Goal: Transaction & Acquisition: Book appointment/travel/reservation

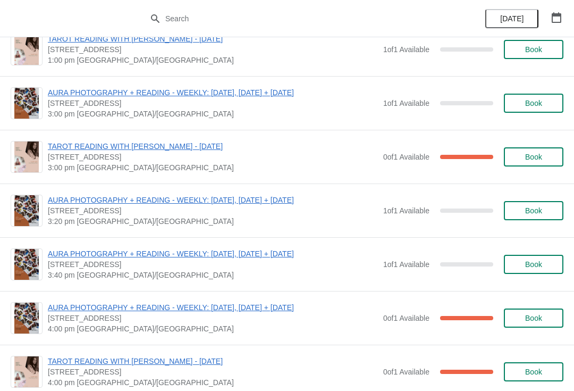
scroll to position [1335, 0]
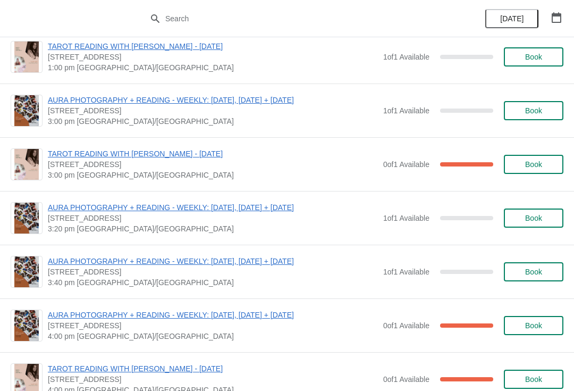
click at [521, 172] on button "Book" at bounding box center [534, 164] width 60 height 19
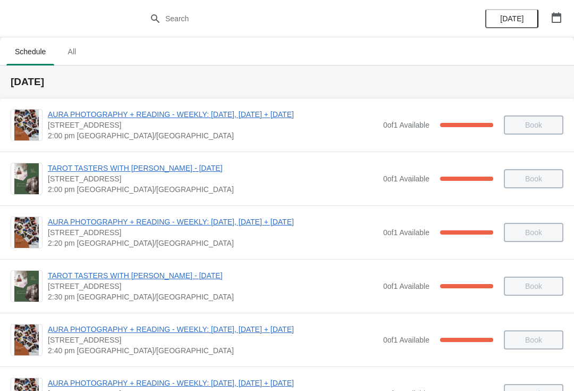
click at [560, 22] on icon "button" at bounding box center [557, 17] width 10 height 11
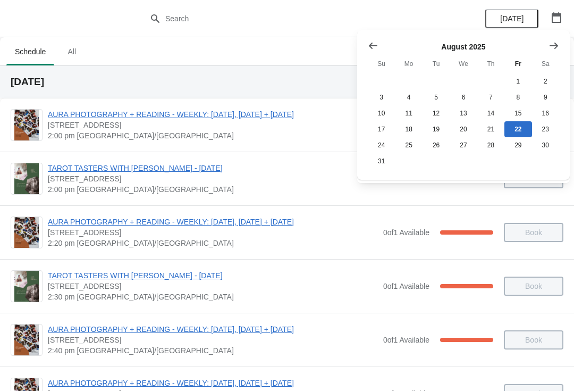
click at [549, 46] on icon "Show next month, September 2025" at bounding box center [554, 45] width 11 height 11
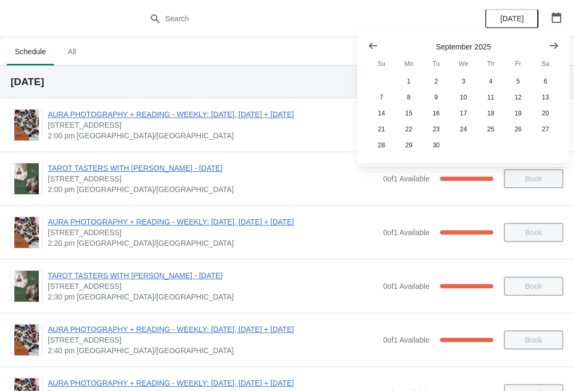
click at [551, 49] on icon "Show next month, October 2025" at bounding box center [554, 45] width 11 height 11
click at [382, 112] on button "12" at bounding box center [381, 113] width 27 height 16
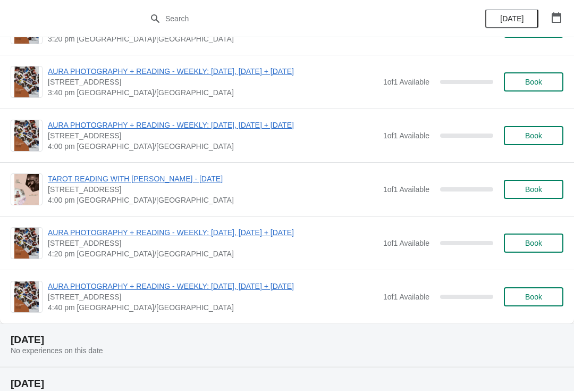
scroll to position [718, 0]
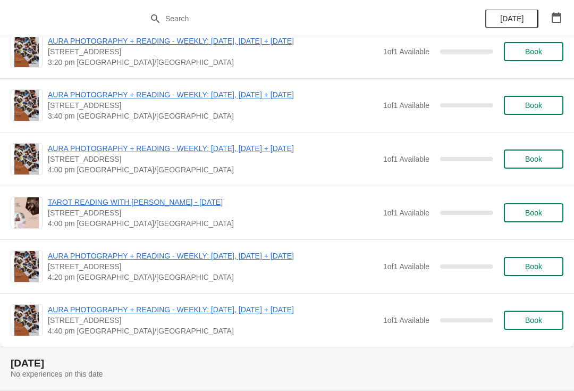
click at [533, 156] on span "Book" at bounding box center [533, 159] width 17 height 9
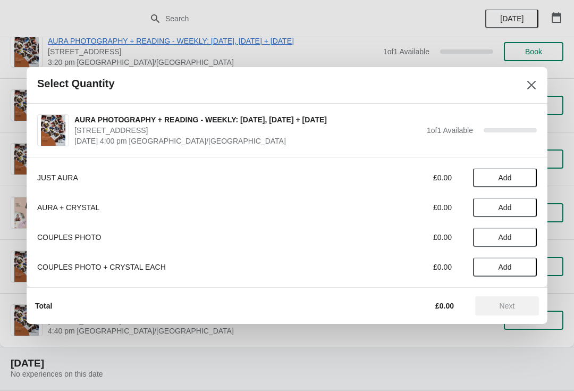
click at [513, 173] on button "Add" at bounding box center [505, 177] width 64 height 19
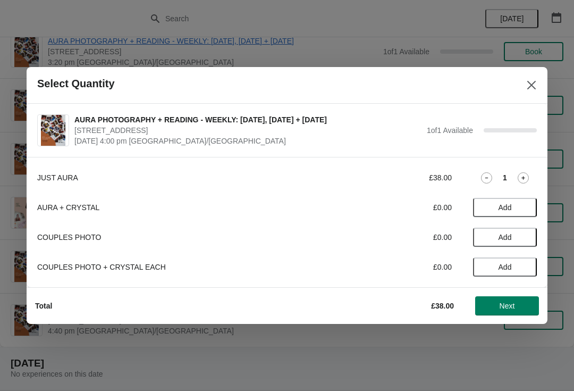
click at [505, 312] on button "Next" at bounding box center [507, 305] width 64 height 19
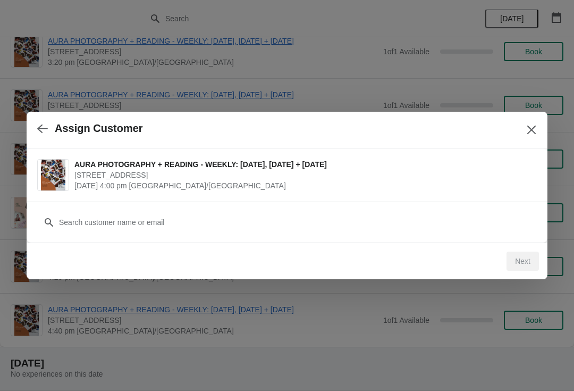
click at [416, 210] on div "Customer" at bounding box center [287, 217] width 500 height 30
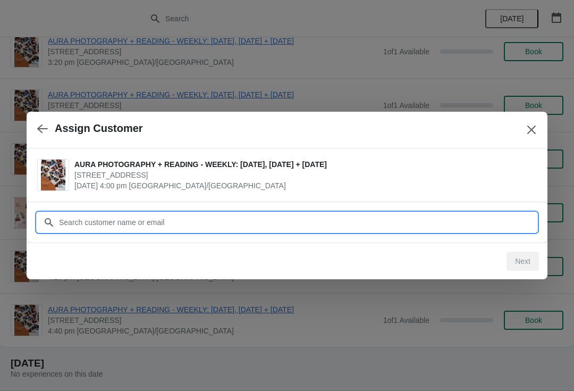
click at [124, 218] on input "Customer" at bounding box center [297, 222] width 478 height 19
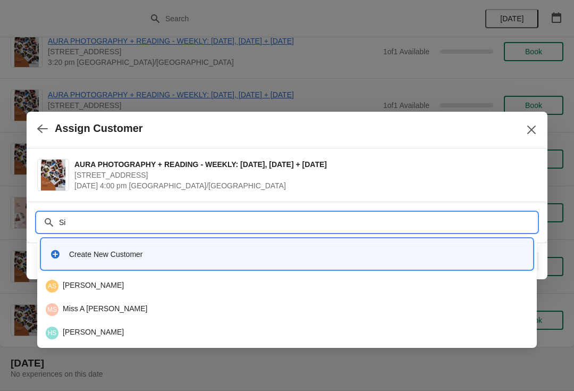
type input "S"
type input "[PERSON_NAME]"
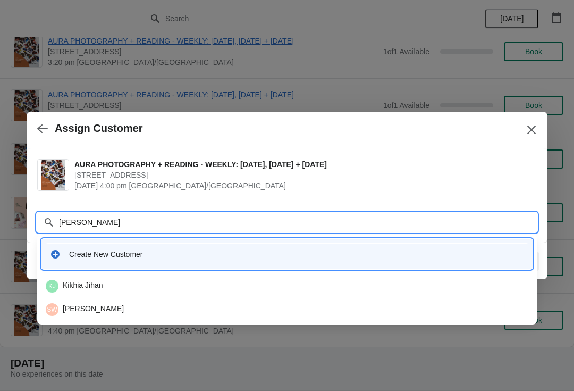
click at [109, 307] on div "SW [PERSON_NAME]" at bounding box center [287, 309] width 483 height 13
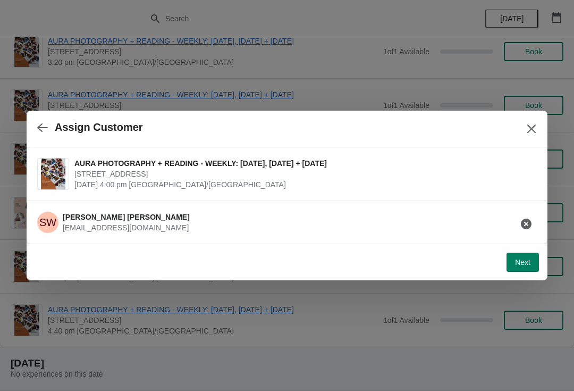
click at [520, 265] on span "Next" at bounding box center [522, 262] width 15 height 9
select select "Yes"
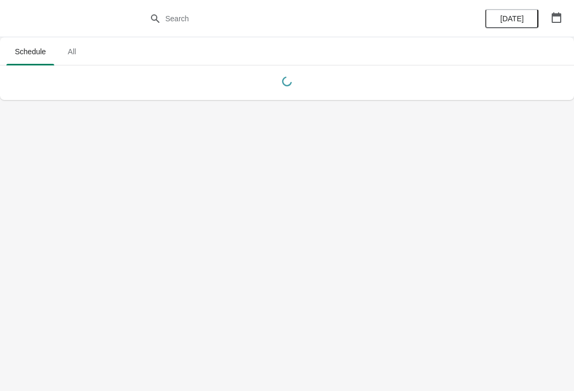
click at [559, 14] on icon "button" at bounding box center [557, 17] width 10 height 11
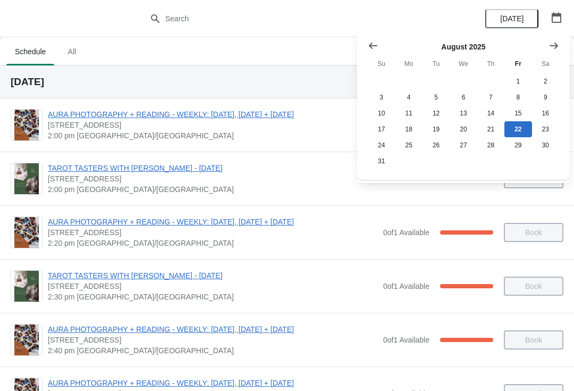
click at [553, 44] on icon "Show next month, September 2025" at bounding box center [554, 45] width 11 height 11
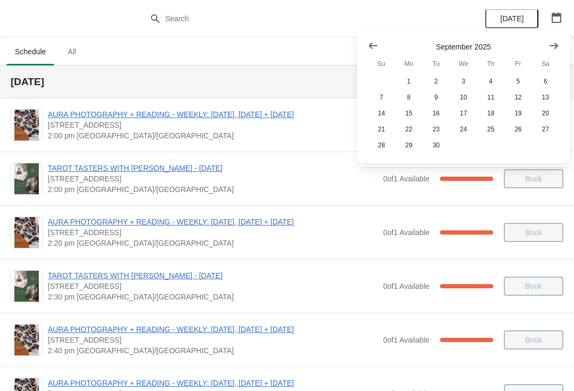
click at [554, 46] on icon "Show next month, October 2025" at bounding box center [554, 45] width 9 height 6
click at [382, 111] on button "12" at bounding box center [381, 113] width 27 height 16
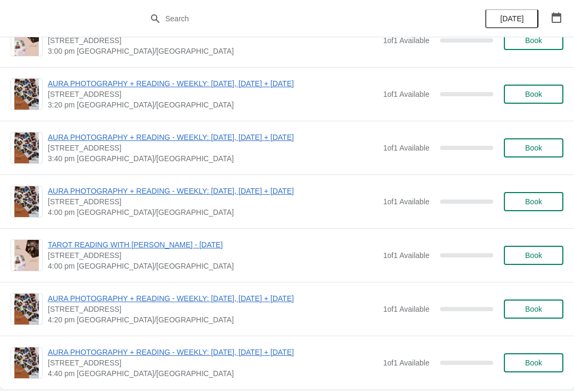
scroll to position [708, 0]
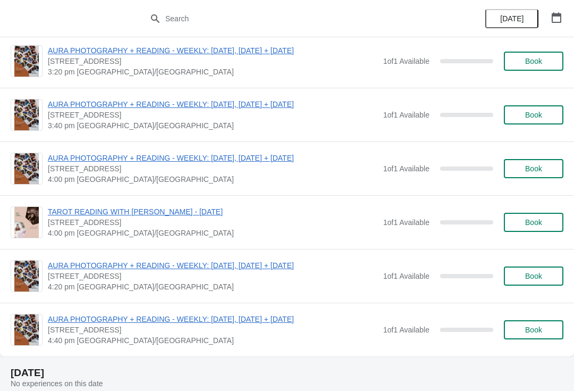
click at [537, 283] on button "Book" at bounding box center [534, 275] width 60 height 19
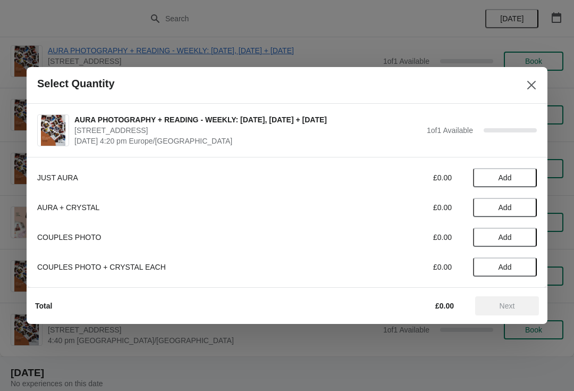
click at [522, 174] on span "Add" at bounding box center [505, 177] width 45 height 9
click at [502, 307] on span "Next" at bounding box center [507, 305] width 15 height 9
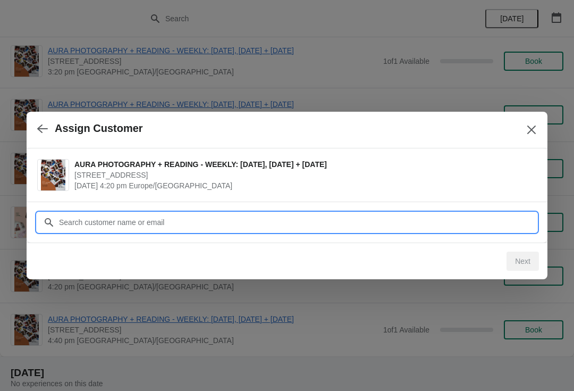
click at [451, 214] on input "Customer" at bounding box center [297, 222] width 478 height 19
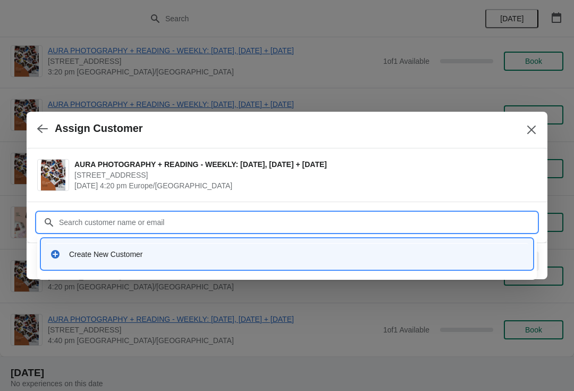
type input "S"
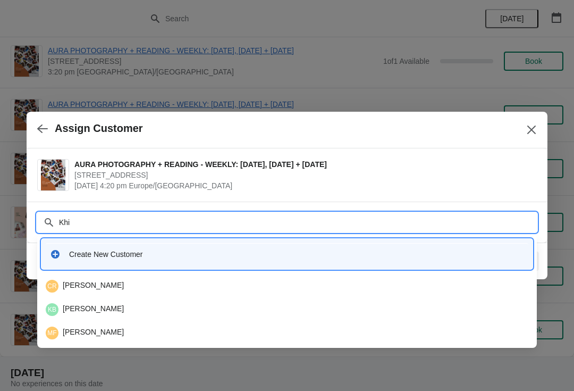
type input "[PERSON_NAME]"
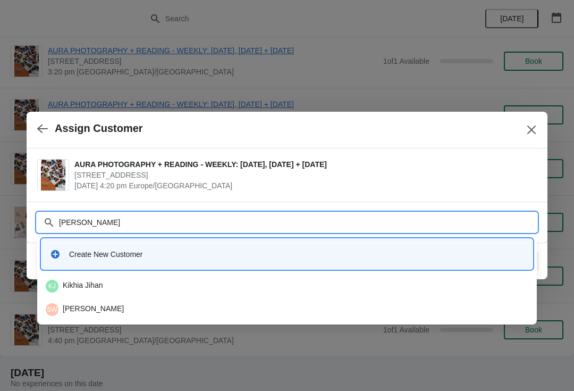
click at [106, 302] on div "SW [PERSON_NAME]" at bounding box center [286, 309] width 491 height 21
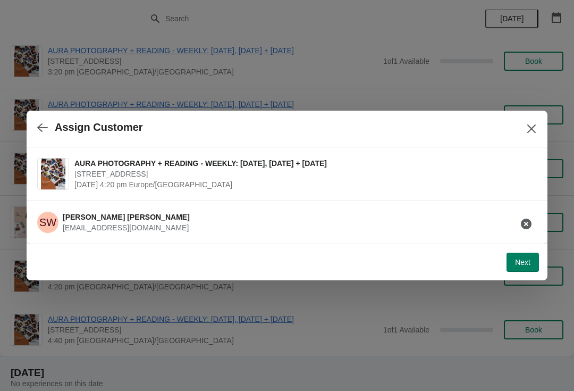
click at [519, 268] on button "Next" at bounding box center [523, 261] width 32 height 19
select select "Yes"
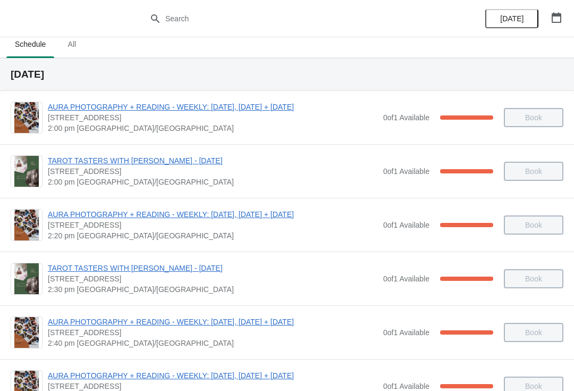
scroll to position [10, 0]
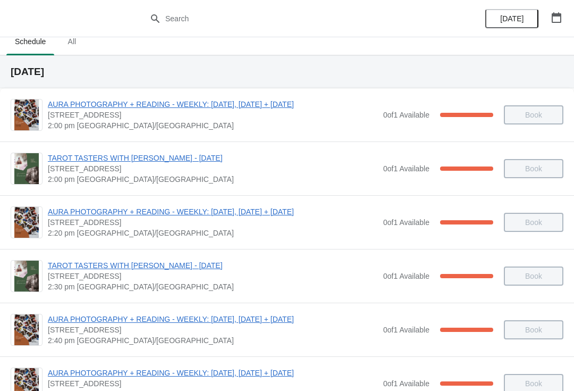
click at [561, 17] on icon "button" at bounding box center [557, 17] width 10 height 11
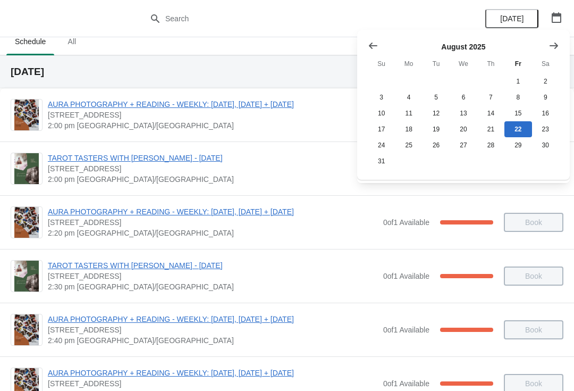
click at [552, 46] on icon "Show next month, September 2025" at bounding box center [554, 45] width 11 height 11
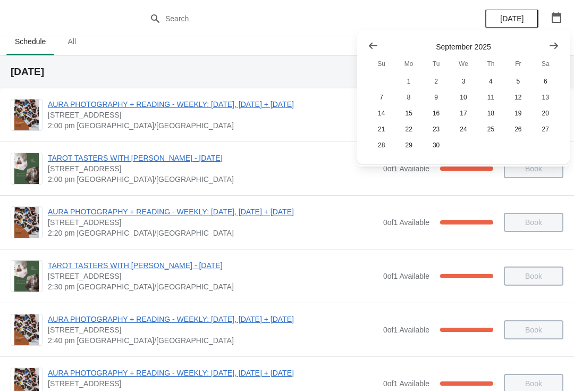
click at [557, 47] on icon "Show next month, October 2025" at bounding box center [554, 45] width 11 height 11
click at [386, 110] on button "12" at bounding box center [381, 113] width 27 height 16
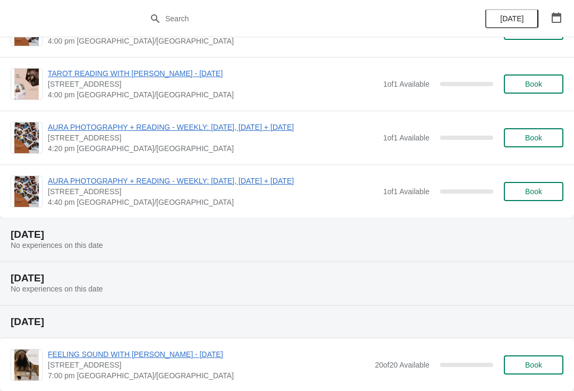
scroll to position [844, 0]
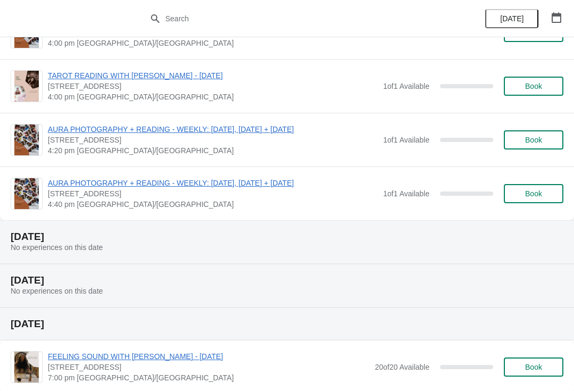
click at [528, 185] on button "Book" at bounding box center [534, 193] width 60 height 19
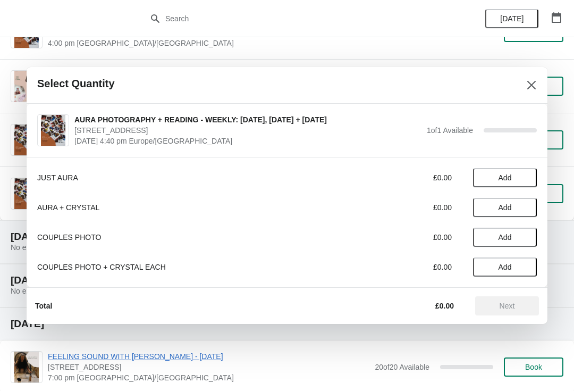
click at [511, 180] on span "Add" at bounding box center [505, 177] width 13 height 9
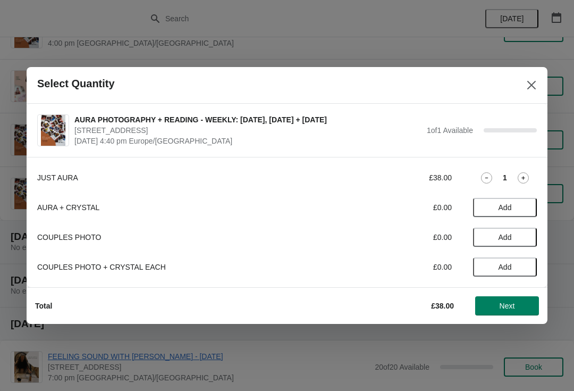
click at [495, 308] on span "Next" at bounding box center [507, 305] width 47 height 9
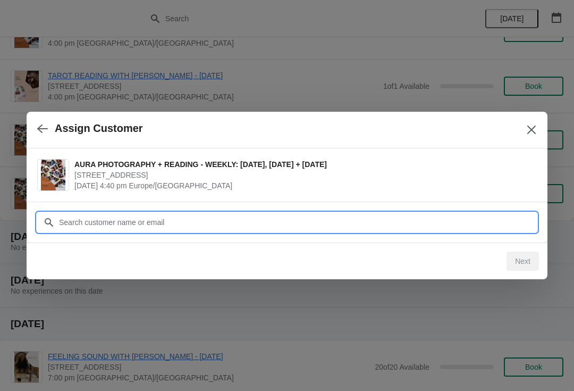
click at [248, 216] on input "Customer" at bounding box center [297, 222] width 478 height 19
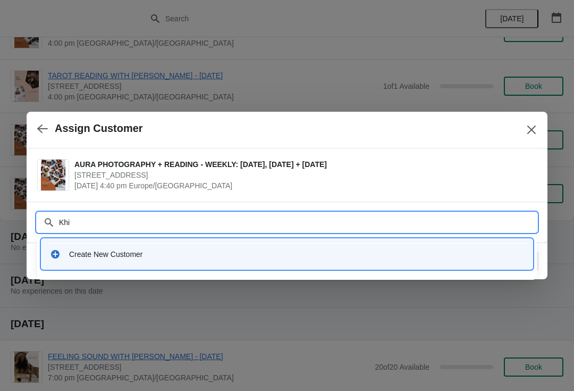
type input "[PERSON_NAME]"
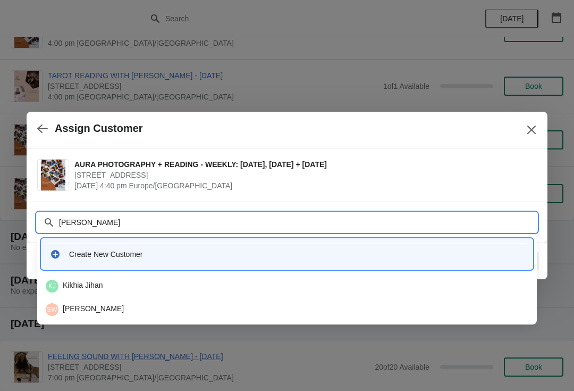
click at [131, 304] on div "SW [PERSON_NAME]" at bounding box center [287, 309] width 483 height 13
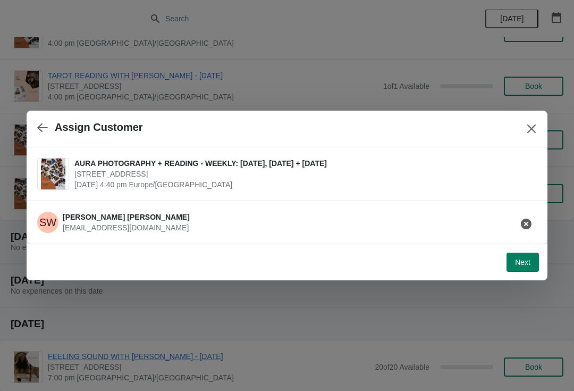
click at [516, 263] on span "Next" at bounding box center [522, 262] width 15 height 9
select select "Yes"
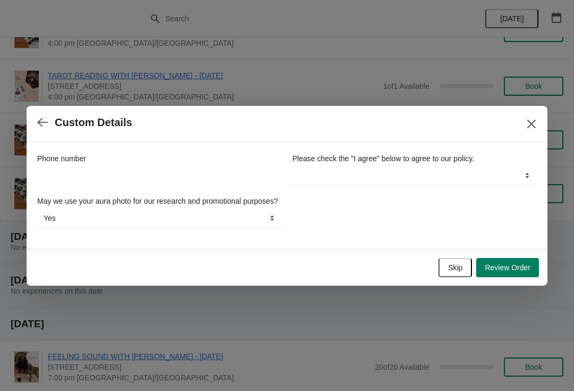
click at [528, 271] on span "Review Order" at bounding box center [508, 267] width 46 height 9
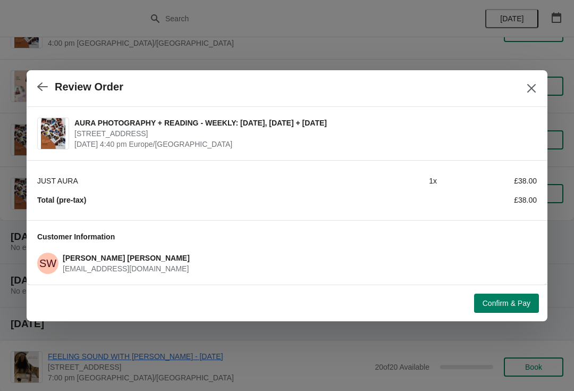
click at [499, 293] on button "Confirm & Pay" at bounding box center [506, 302] width 65 height 19
